Goal: Task Accomplishment & Management: Manage account settings

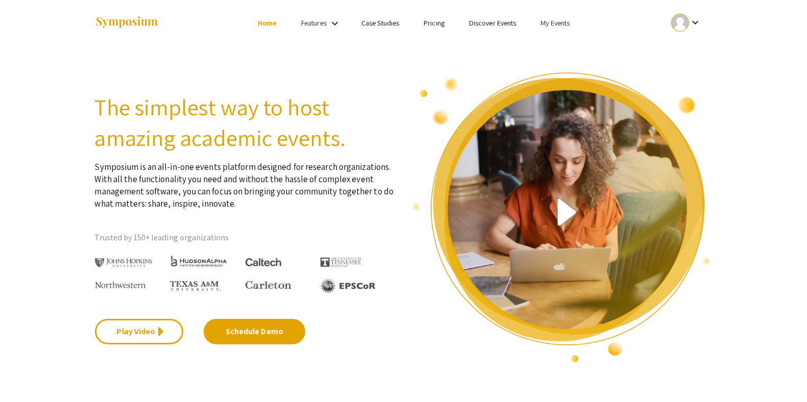
click at [562, 23] on link "My Events" at bounding box center [554, 22] width 29 height 9
click at [583, 46] on button "Events I've organized" at bounding box center [571, 45] width 87 height 24
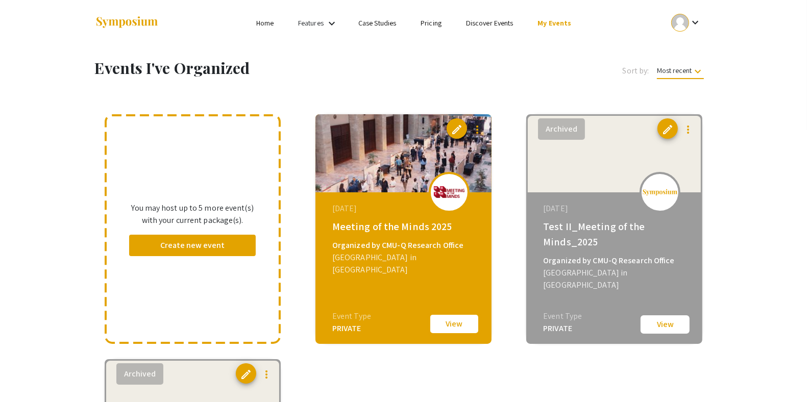
click at [459, 319] on button "View" at bounding box center [454, 323] width 51 height 21
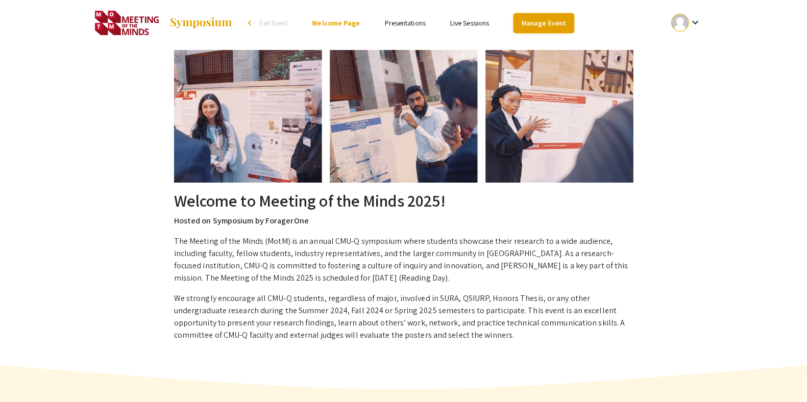
click at [551, 23] on link "Manage Event" at bounding box center [543, 23] width 60 height 20
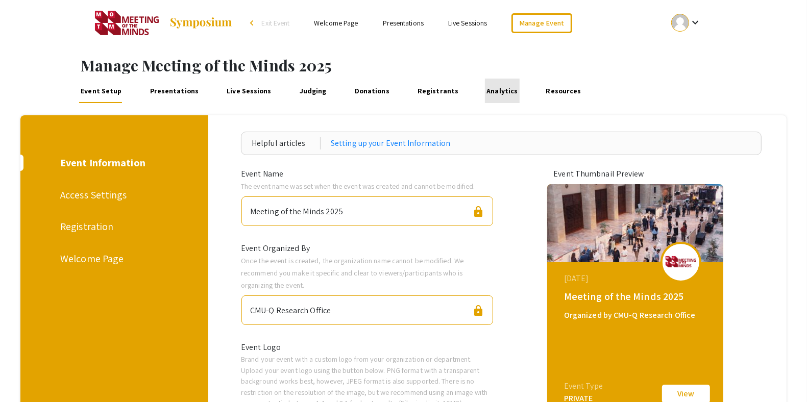
click at [503, 95] on link "Analytics" at bounding box center [502, 91] width 35 height 24
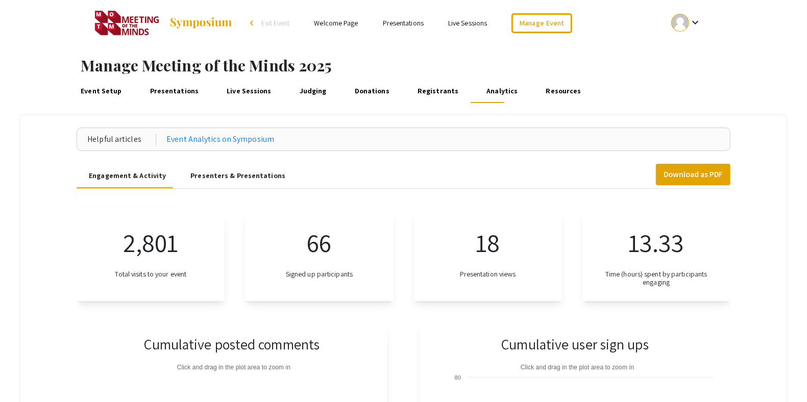
click at [110, 88] on link "Event Setup" at bounding box center [101, 91] width 45 height 24
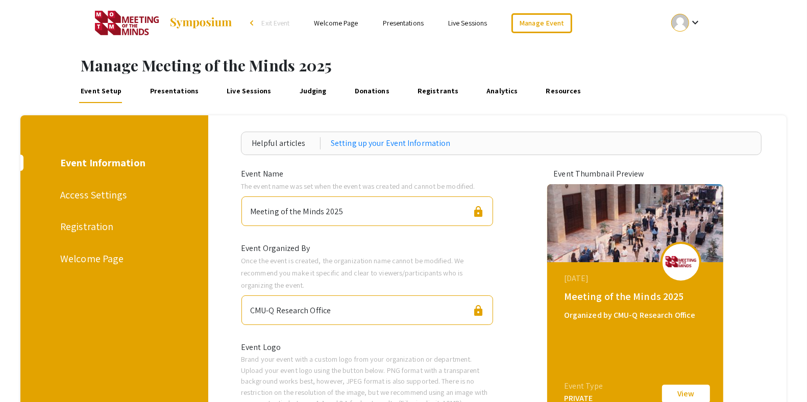
click at [105, 194] on div "Access Settings" at bounding box center [112, 194] width 105 height 15
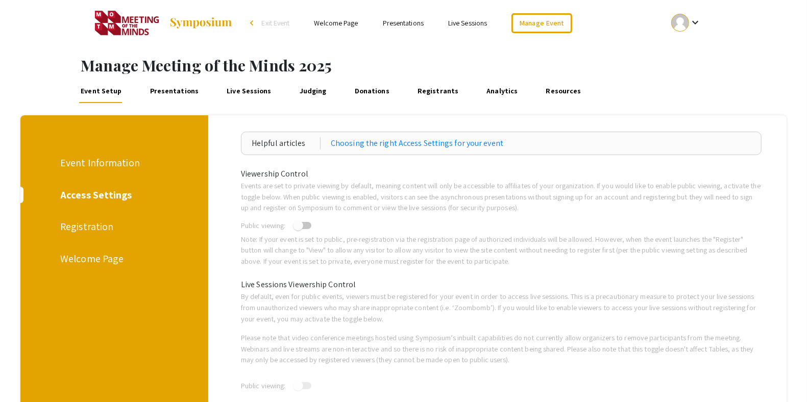
click at [311, 225] on span at bounding box center [302, 225] width 18 height 7
click at [298, 229] on input "checkbox" at bounding box center [298, 229] width 1 height 1
checkbox input "true"
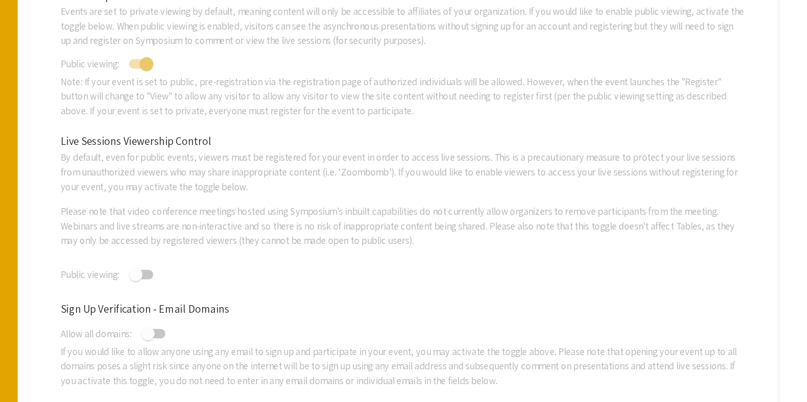
scroll to position [102, 0]
